Goal: Information Seeking & Learning: Learn about a topic

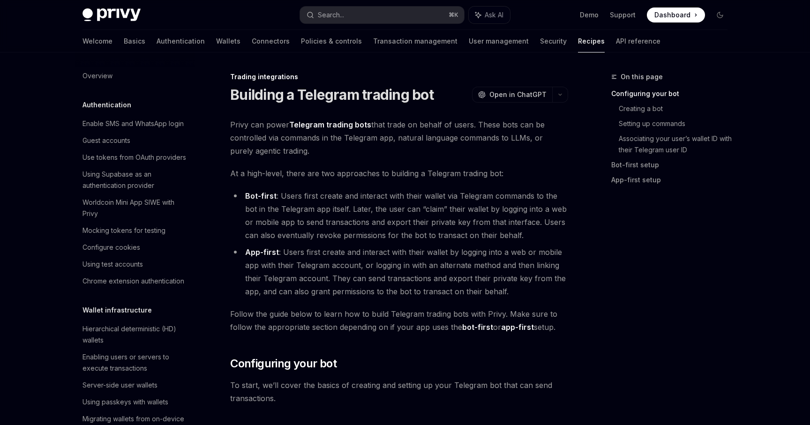
scroll to position [892, 0]
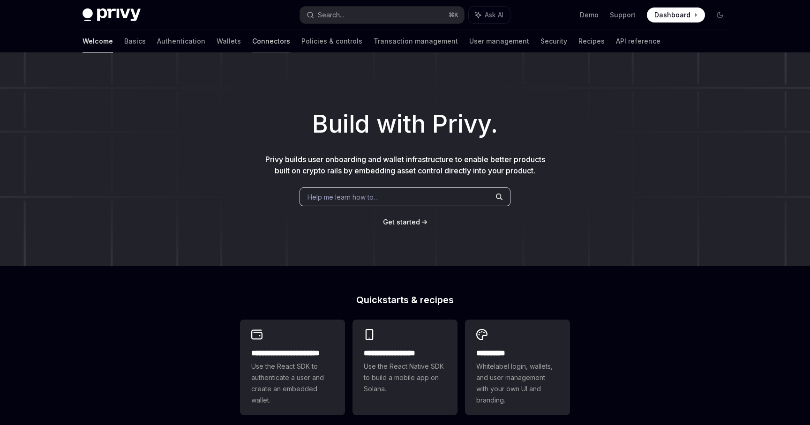
click at [252, 46] on link "Connectors" at bounding box center [271, 41] width 38 height 23
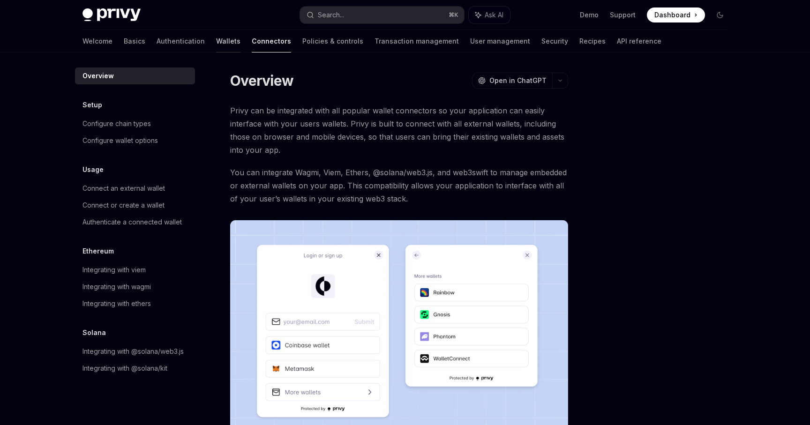
click at [216, 45] on link "Wallets" at bounding box center [228, 41] width 24 height 23
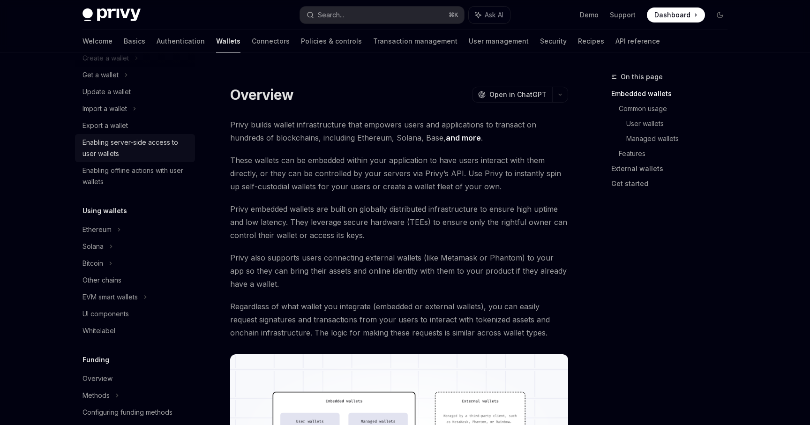
scroll to position [101, 0]
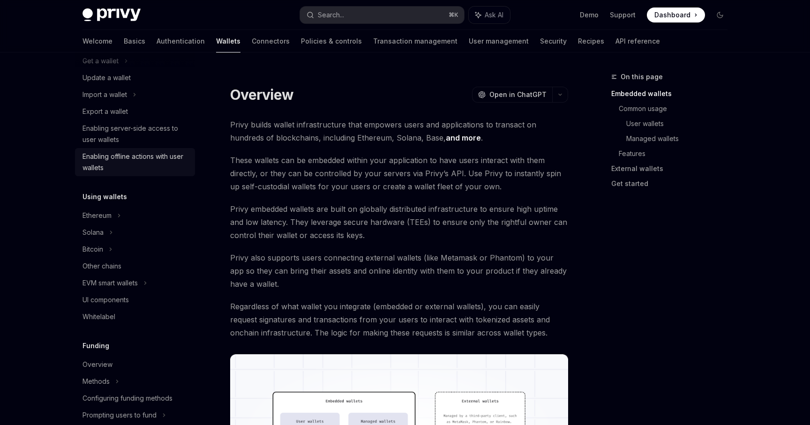
click at [115, 161] on div "Enabling offline actions with user wallets" at bounding box center [136, 162] width 107 height 23
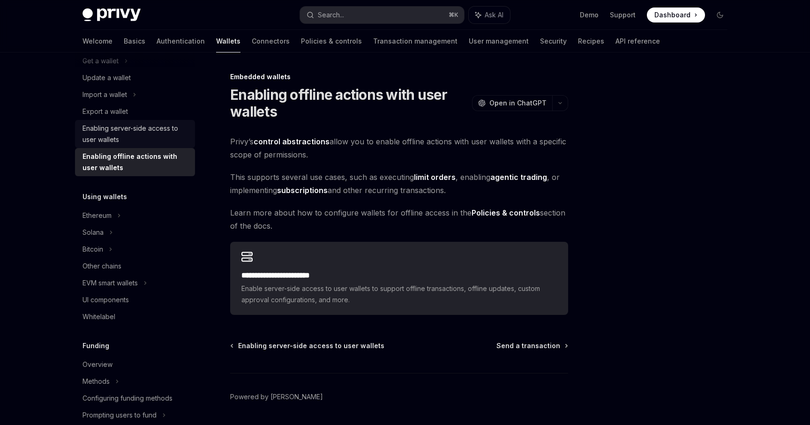
click at [129, 132] on div "Enabling server-side access to user wallets" at bounding box center [136, 134] width 107 height 23
type textarea "*"
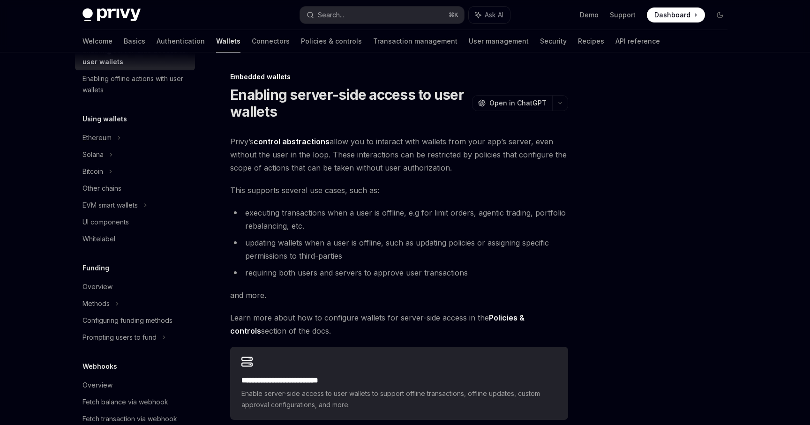
scroll to position [197, 0]
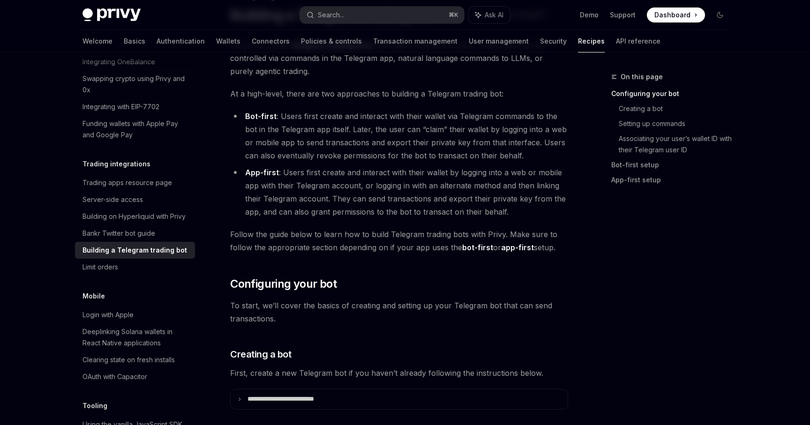
scroll to position [21, 0]
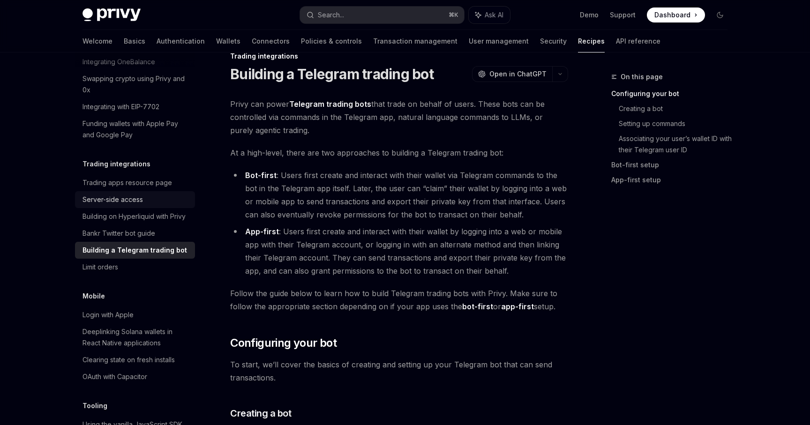
click at [104, 195] on link "Server-side access" at bounding box center [135, 199] width 120 height 17
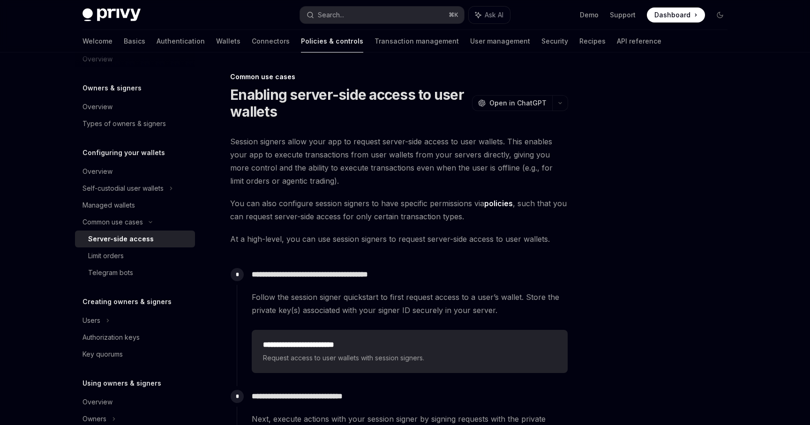
click at [379, 135] on span "Session signers allow your app to request server-side access to user wallets. T…" at bounding box center [399, 161] width 338 height 53
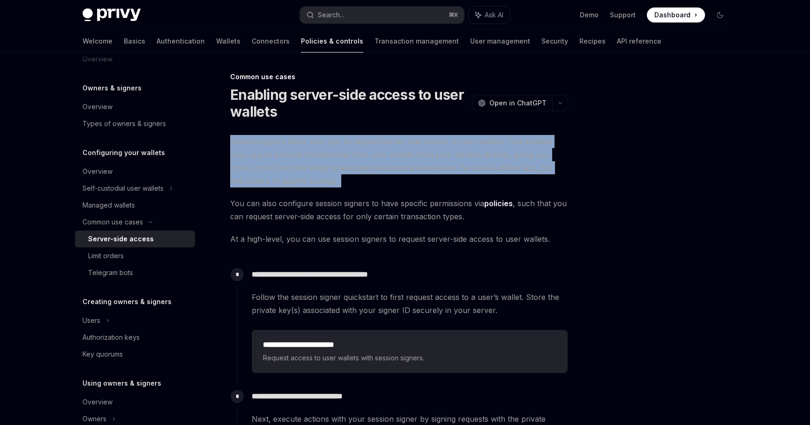
click at [379, 153] on span "Session signers allow your app to request server-side access to user wallets. T…" at bounding box center [399, 161] width 338 height 53
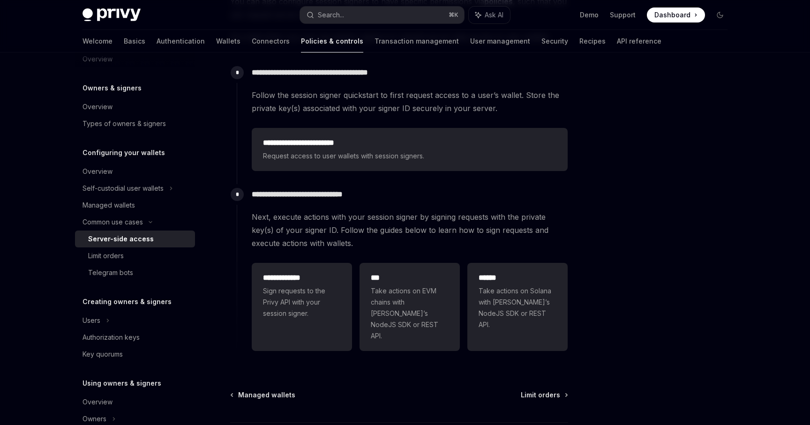
scroll to position [269, 0]
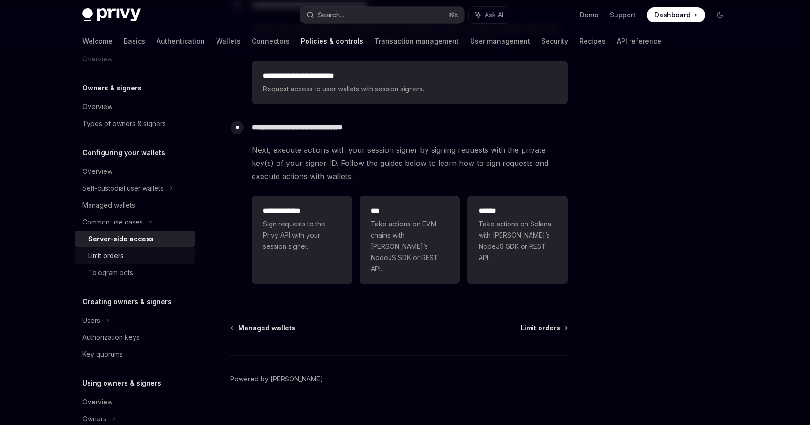
click at [110, 252] on div "Limit orders" at bounding box center [106, 255] width 36 height 11
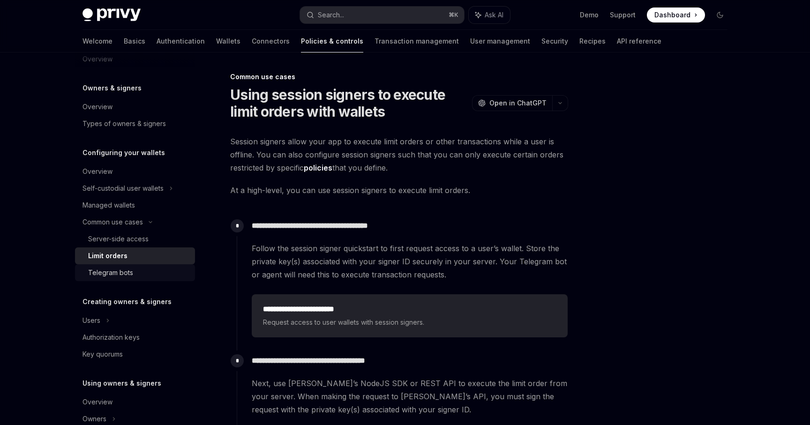
click at [112, 270] on div "Telegram bots" at bounding box center [110, 272] width 45 height 11
type textarea "*"
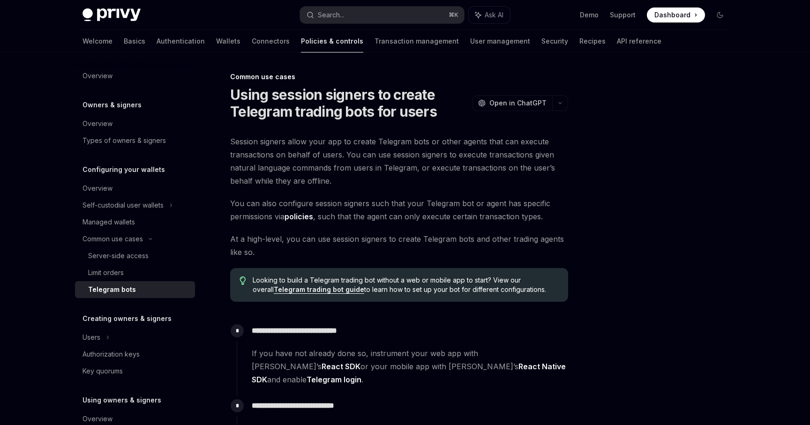
click at [395, 146] on span "Session signers allow your app to create Telegram bots or other agents that can…" at bounding box center [399, 161] width 338 height 53
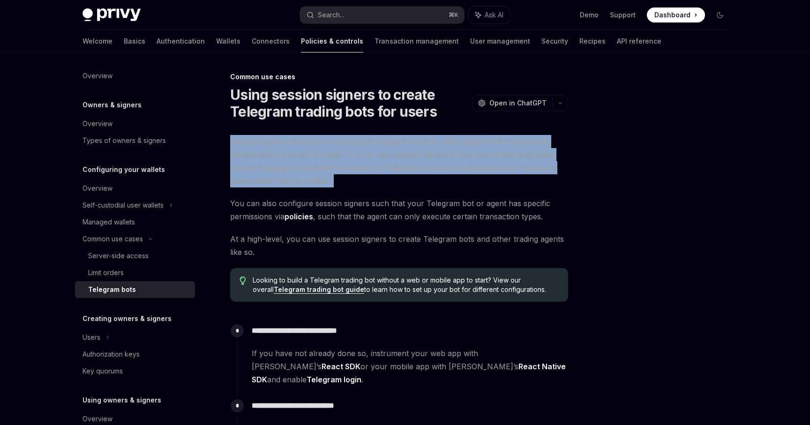
click at [395, 146] on span "Session signers allow your app to create Telegram bots or other agents that can…" at bounding box center [399, 161] width 338 height 53
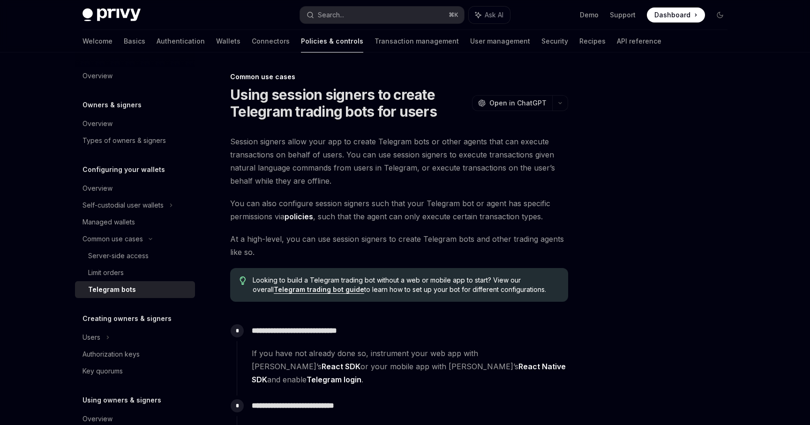
click at [395, 146] on span "Session signers allow your app to create Telegram bots or other agents that can…" at bounding box center [399, 161] width 338 height 53
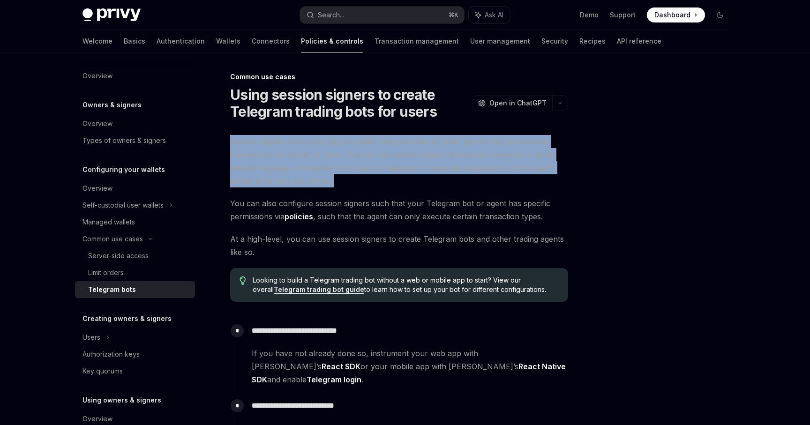
click at [395, 146] on span "Session signers allow your app to create Telegram bots or other agents that can…" at bounding box center [399, 161] width 338 height 53
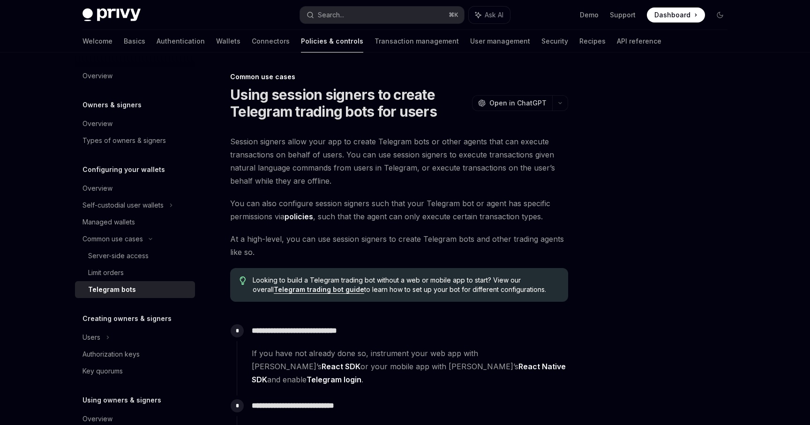
click at [395, 146] on span "Session signers allow your app to create Telegram bots or other agents that can…" at bounding box center [399, 161] width 338 height 53
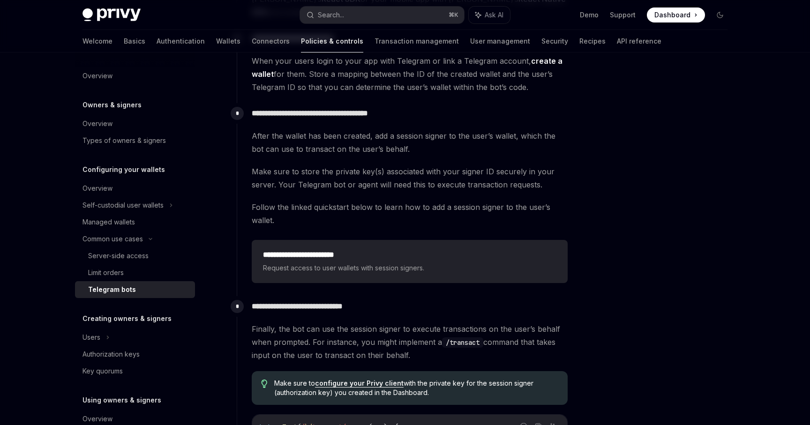
scroll to position [225, 0]
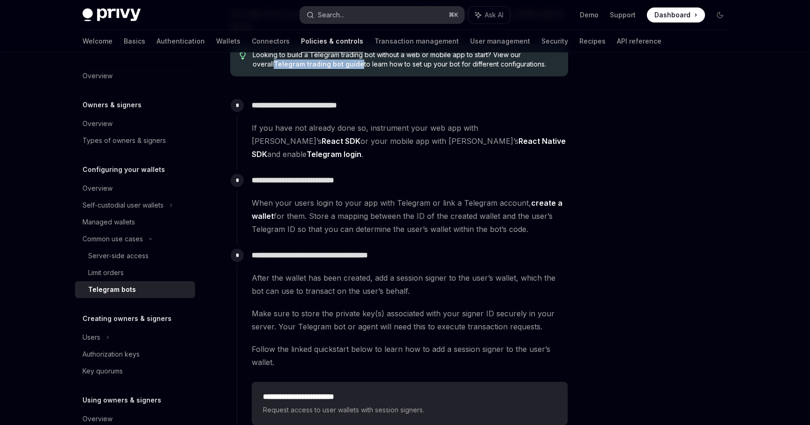
click at [421, 15] on button "Search... ⌘ K" at bounding box center [382, 15] width 164 height 17
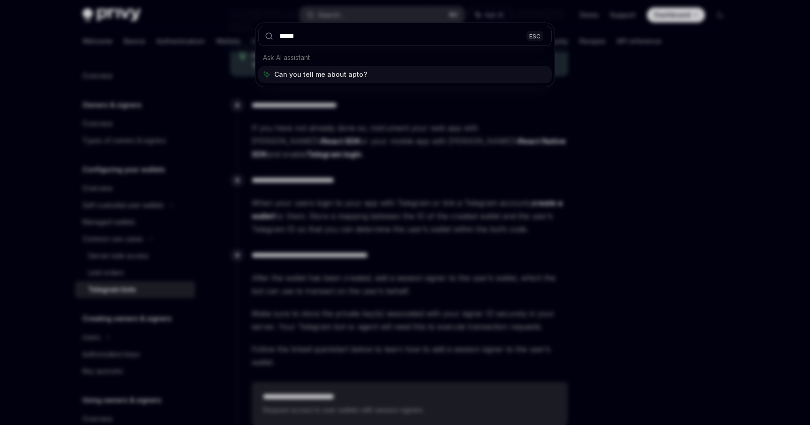
type input "*****"
type textarea "*"
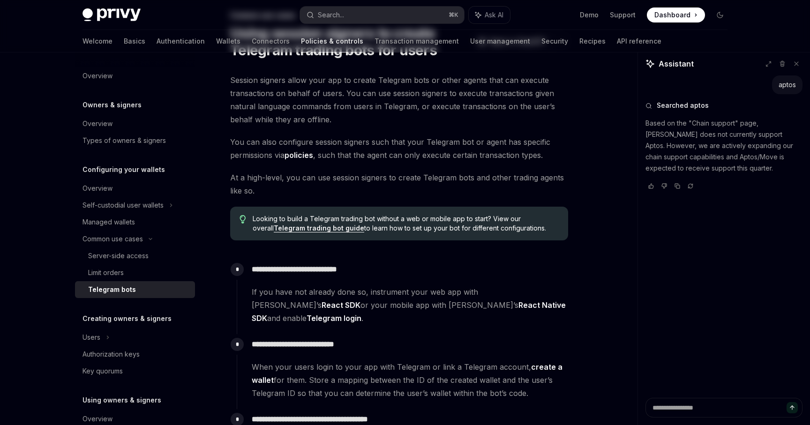
scroll to position [0, 0]
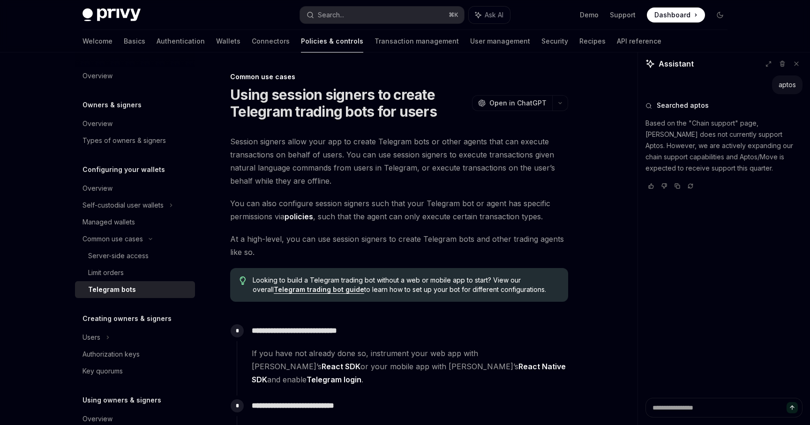
click at [410, 149] on span "Session signers allow your app to create Telegram bots or other agents that can…" at bounding box center [399, 161] width 338 height 53
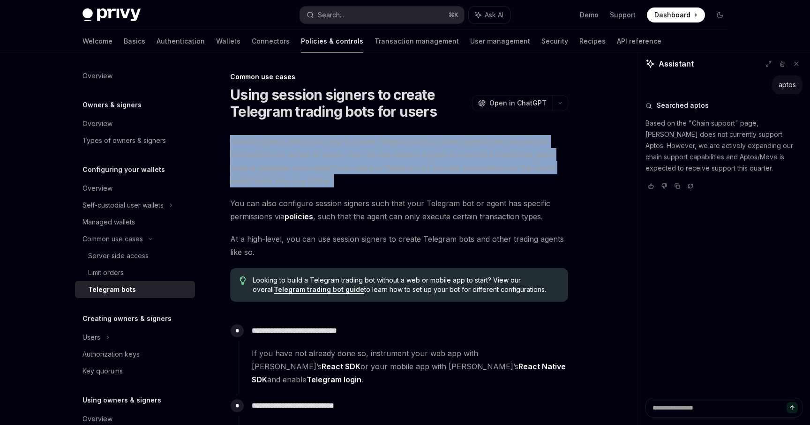
click at [410, 149] on span "Session signers allow your app to create Telegram bots or other agents that can…" at bounding box center [399, 161] width 338 height 53
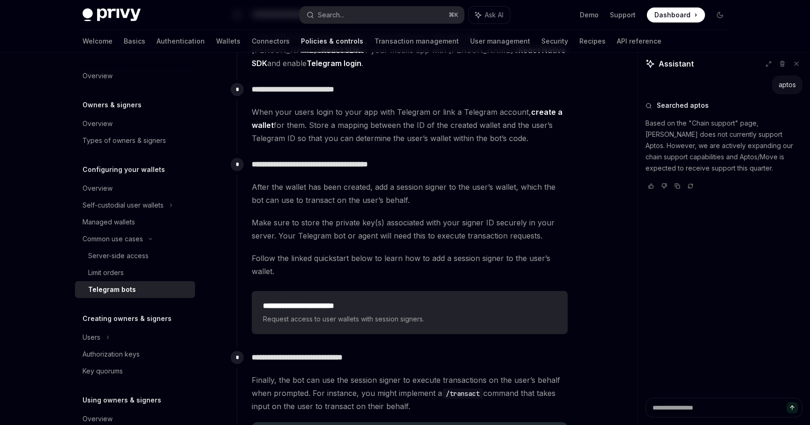
scroll to position [62, 0]
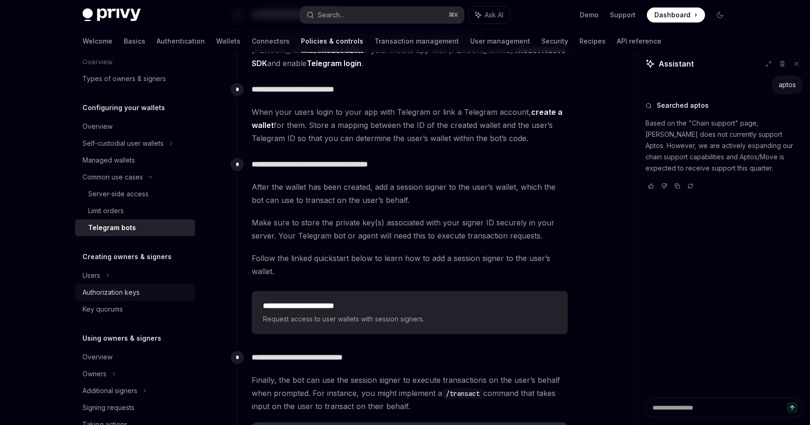
click at [122, 288] on div "Authorization keys" at bounding box center [111, 292] width 57 height 11
type textarea "*"
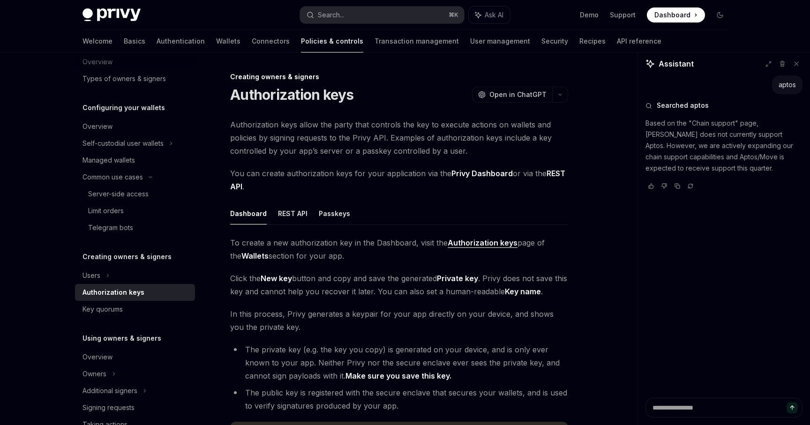
click at [373, 138] on span "Authorization keys allow the party that controls the key to execute actions on …" at bounding box center [399, 137] width 338 height 39
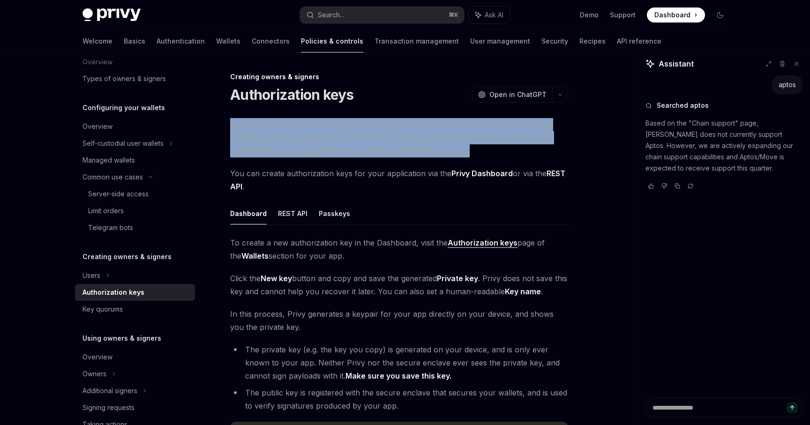
click at [373, 138] on span "Authorization keys allow the party that controls the key to execute actions on …" at bounding box center [399, 137] width 338 height 39
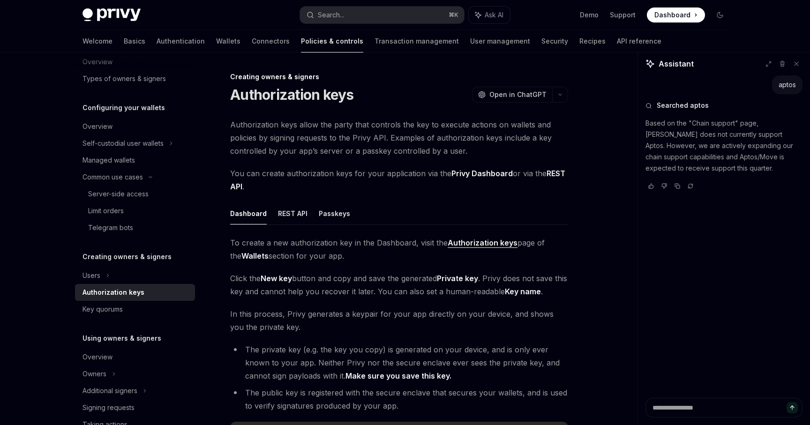
click at [394, 127] on span "Authorization keys allow the party that controls the key to execute actions on …" at bounding box center [399, 137] width 338 height 39
click at [376, 137] on span "Authorization keys allow the party that controls the key to execute actions on …" at bounding box center [399, 137] width 338 height 39
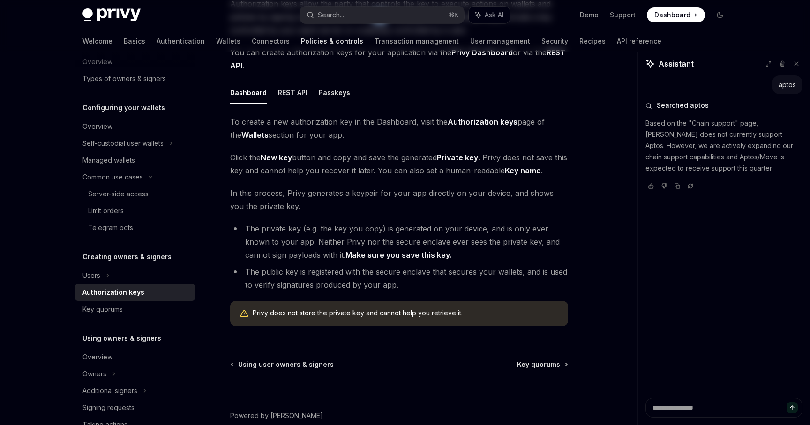
scroll to position [169, 0]
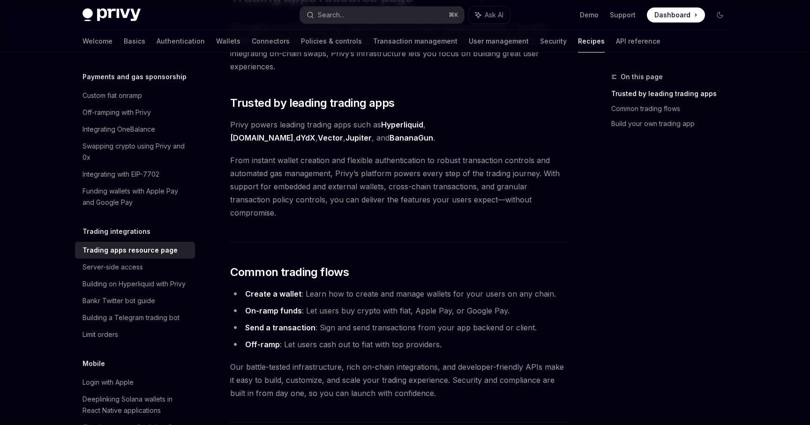
scroll to position [107, 0]
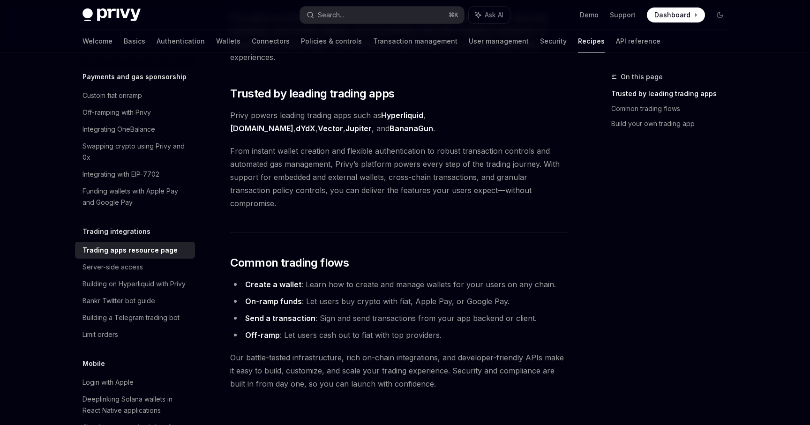
click at [400, 156] on span "From instant wallet creation and flexible authentication to robust transaction …" at bounding box center [399, 177] width 338 height 66
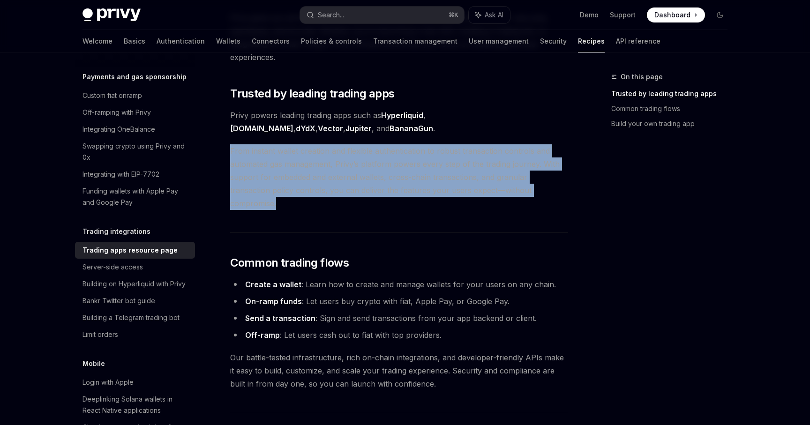
click at [400, 156] on span "From instant wallet creation and flexible authentication to robust transaction …" at bounding box center [399, 177] width 338 height 66
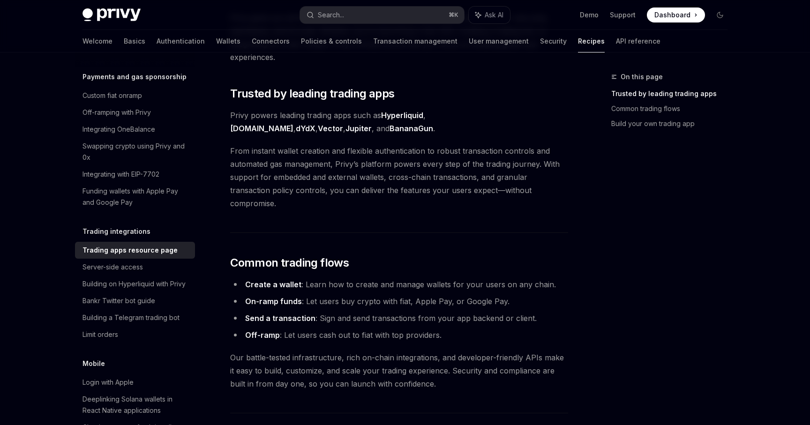
click at [400, 156] on span "From instant wallet creation and flexible authentication to robust transaction …" at bounding box center [399, 177] width 338 height 66
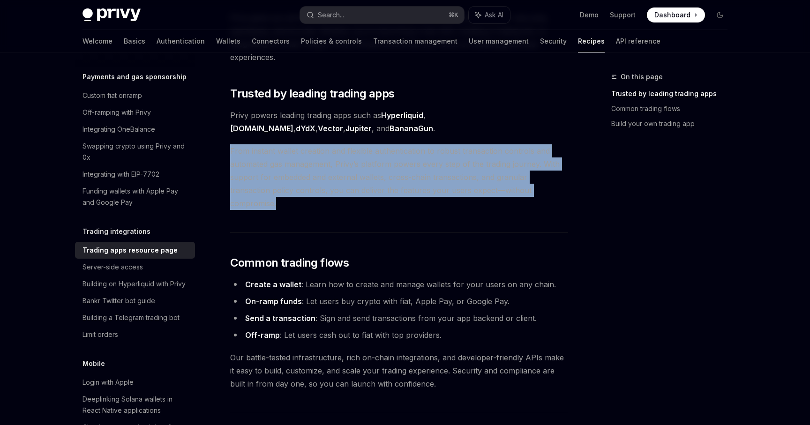
click at [400, 156] on span "From instant wallet creation and flexible authentication to robust transaction …" at bounding box center [399, 177] width 338 height 66
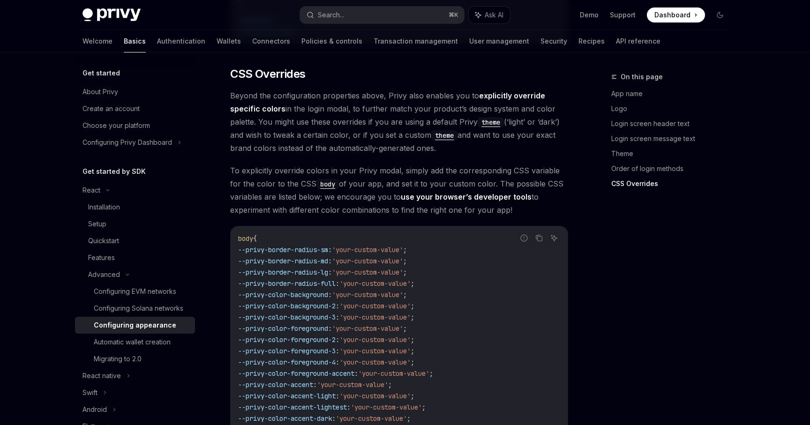
scroll to position [2242, 0]
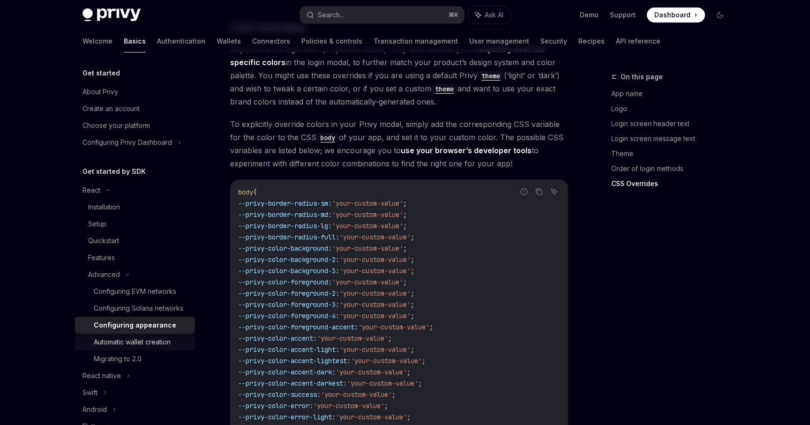
click at [160, 343] on div "Automatic wallet creation" at bounding box center [132, 342] width 77 height 11
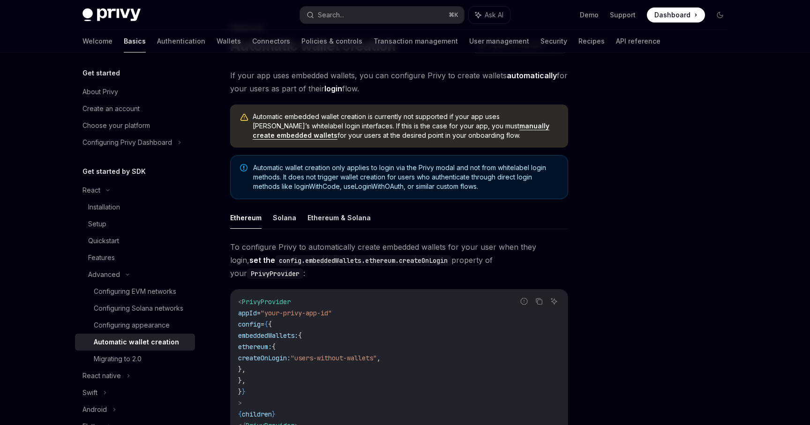
scroll to position [75, 0]
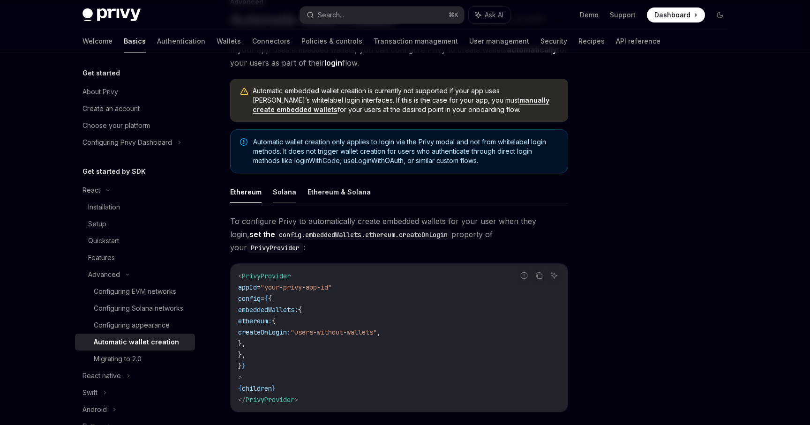
click at [289, 187] on button "Solana" at bounding box center [284, 192] width 23 height 22
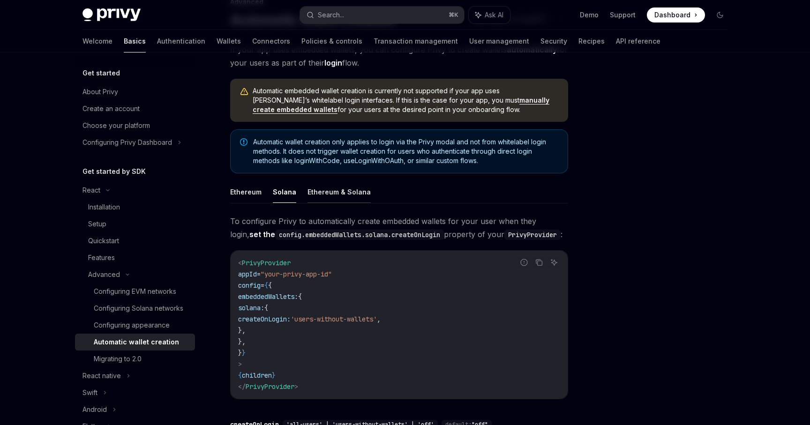
click at [312, 191] on button "Ethereum & Solana" at bounding box center [339, 192] width 63 height 22
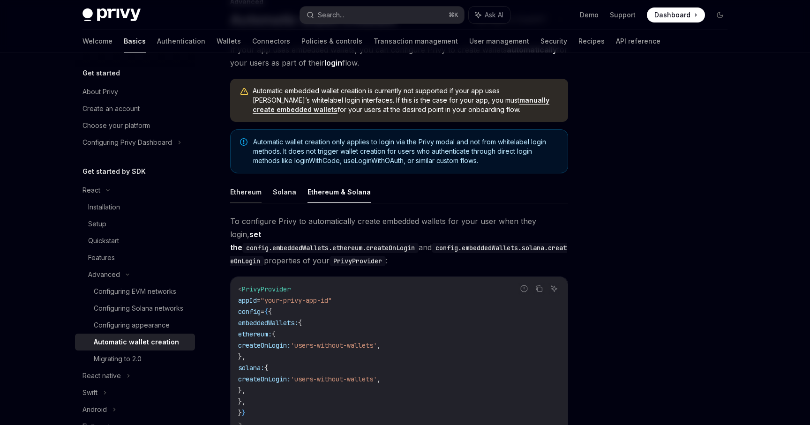
click at [249, 189] on button "Ethereum" at bounding box center [245, 192] width 31 height 22
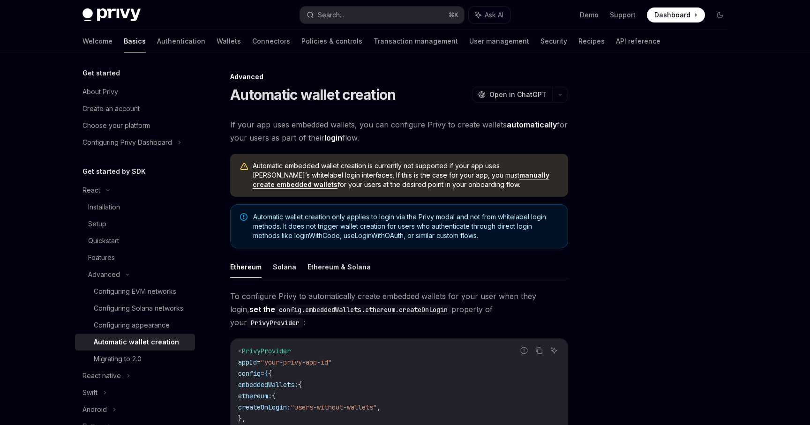
click at [124, 18] on img at bounding box center [112, 14] width 58 height 13
type textarea "*"
